Goal: Task Accomplishment & Management: Use online tool/utility

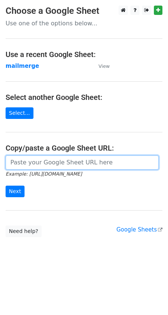
click at [38, 162] on input "url" at bounding box center [82, 162] width 153 height 14
paste input "[URL][DOMAIN_NAME]"
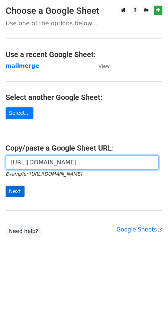
type input "https://docs.google.com/spreadsheets/d/1WAesjKfmY17GnHiqoci-_59yfCCePDc0WRSlVSY…"
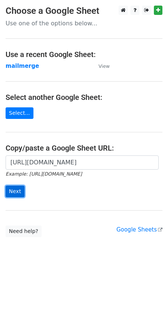
click at [14, 195] on input "Next" at bounding box center [15, 191] width 19 height 12
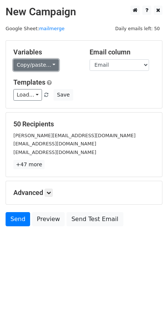
click at [44, 62] on link "Copy/paste..." at bounding box center [35, 65] width 45 height 12
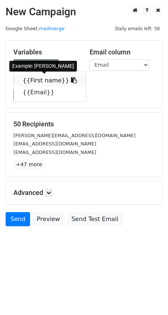
click at [42, 81] on link "{{First name}}" at bounding box center [50, 80] width 72 height 12
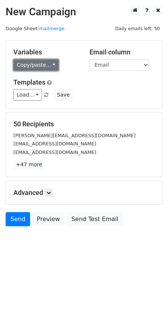
click at [44, 67] on link "Copy/paste..." at bounding box center [35, 65] width 45 height 12
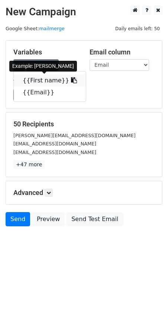
click at [43, 82] on link "{{First name}}" at bounding box center [50, 80] width 72 height 12
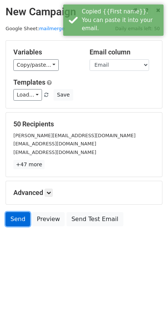
click at [15, 221] on link "Send" at bounding box center [18, 219] width 25 height 14
